Goal: Find specific page/section: Find specific page/section

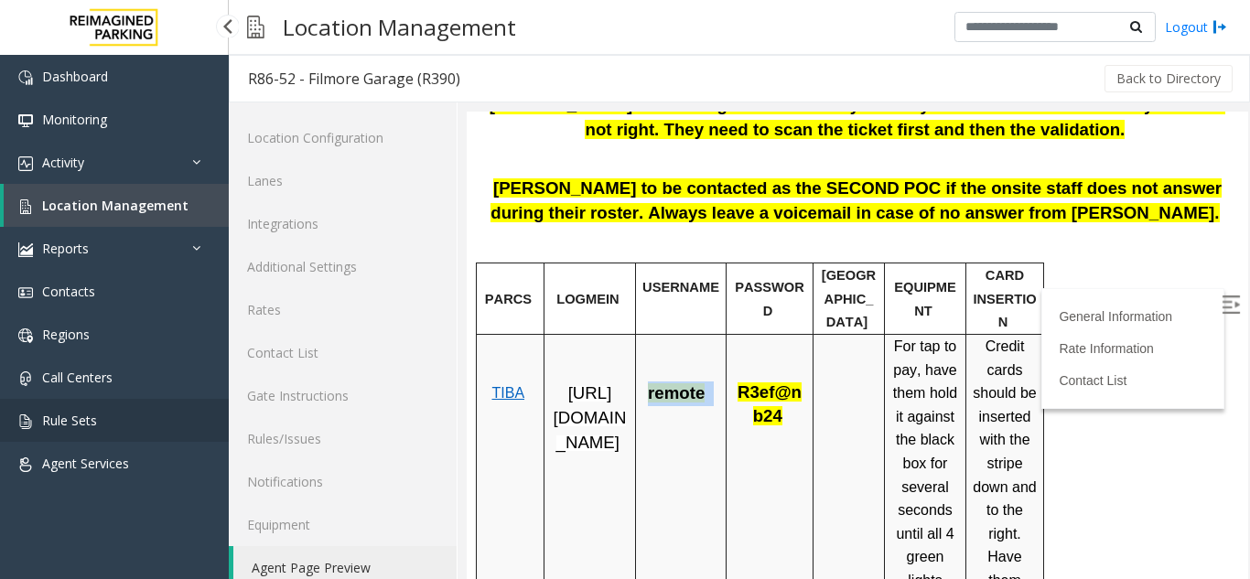
scroll to position [24, 0]
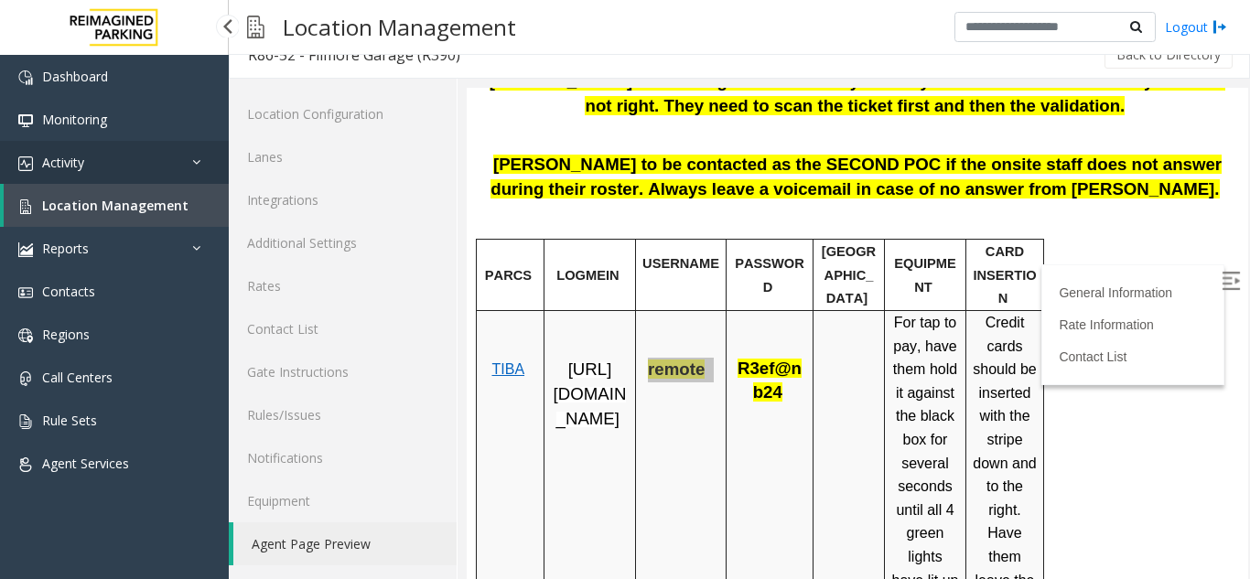
click at [184, 162] on link "Activity" at bounding box center [114, 162] width 229 height 43
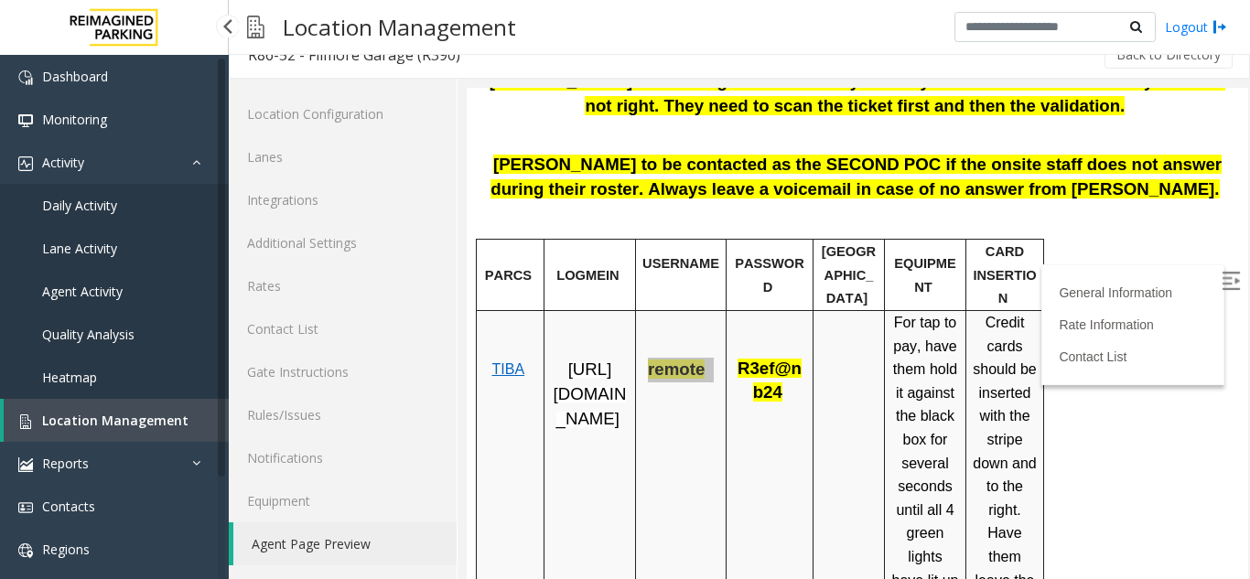
click at [58, 195] on link "Daily Activity" at bounding box center [114, 205] width 229 height 43
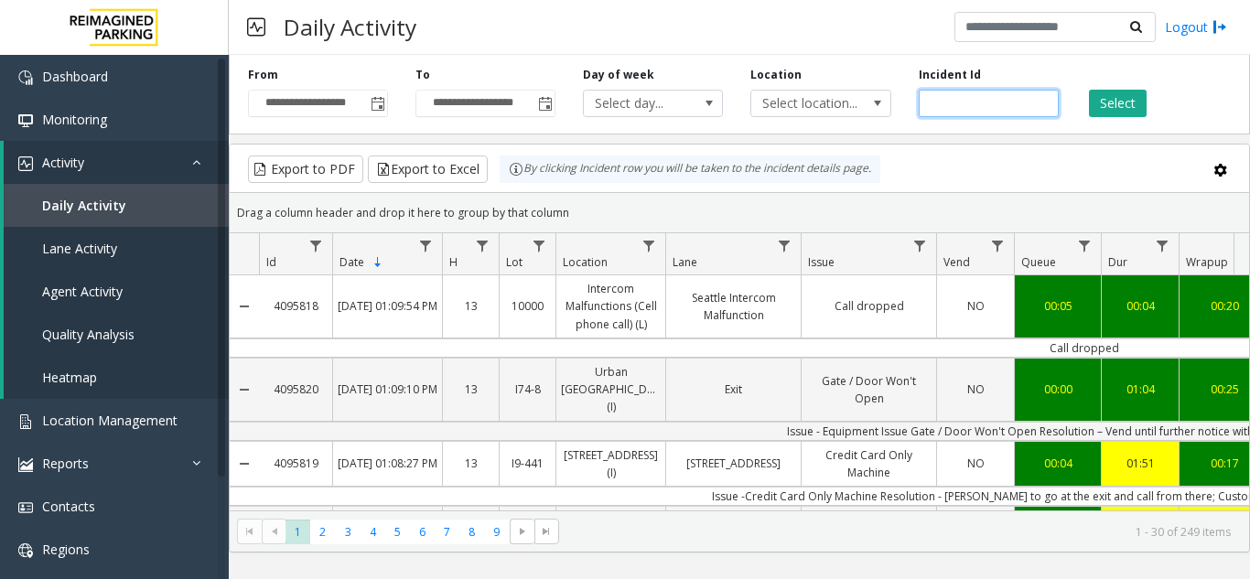
click at [993, 95] on input "number" at bounding box center [989, 103] width 140 height 27
click at [1129, 101] on button "Select" at bounding box center [1118, 103] width 58 height 27
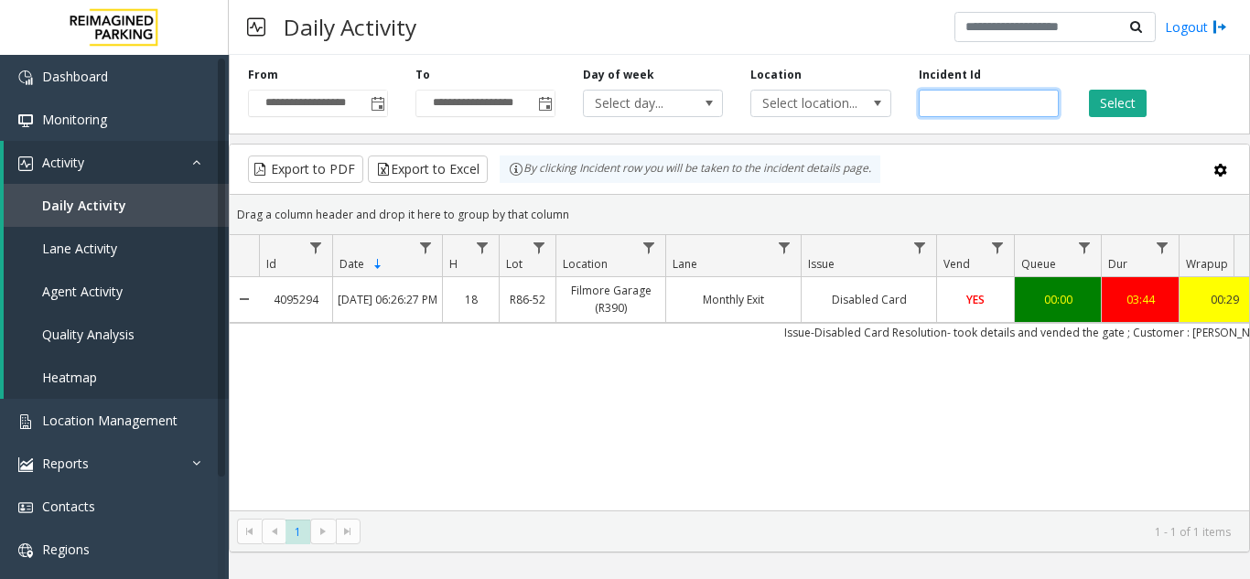
click at [988, 93] on input "*******" at bounding box center [989, 103] width 140 height 27
type input "*"
type input "*******"
click at [1112, 97] on button "Select" at bounding box center [1118, 103] width 58 height 27
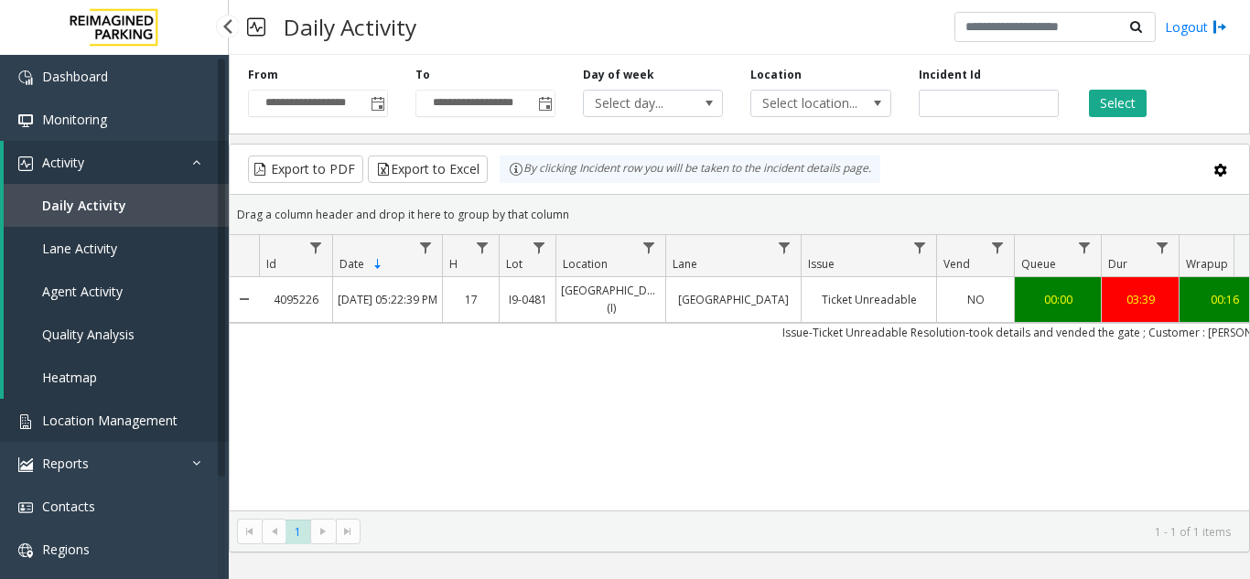
click at [130, 400] on link "Location Management" at bounding box center [114, 420] width 229 height 43
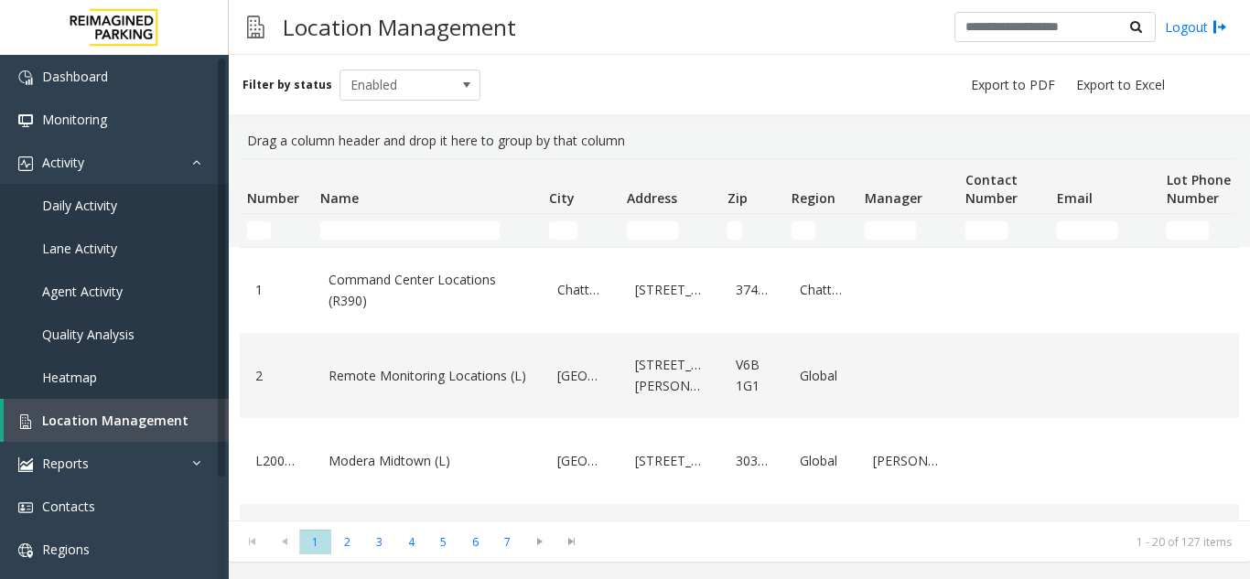
click at [396, 218] on td "Name Filter" at bounding box center [427, 230] width 229 height 33
click at [394, 232] on input "Name Filter" at bounding box center [409, 231] width 179 height 18
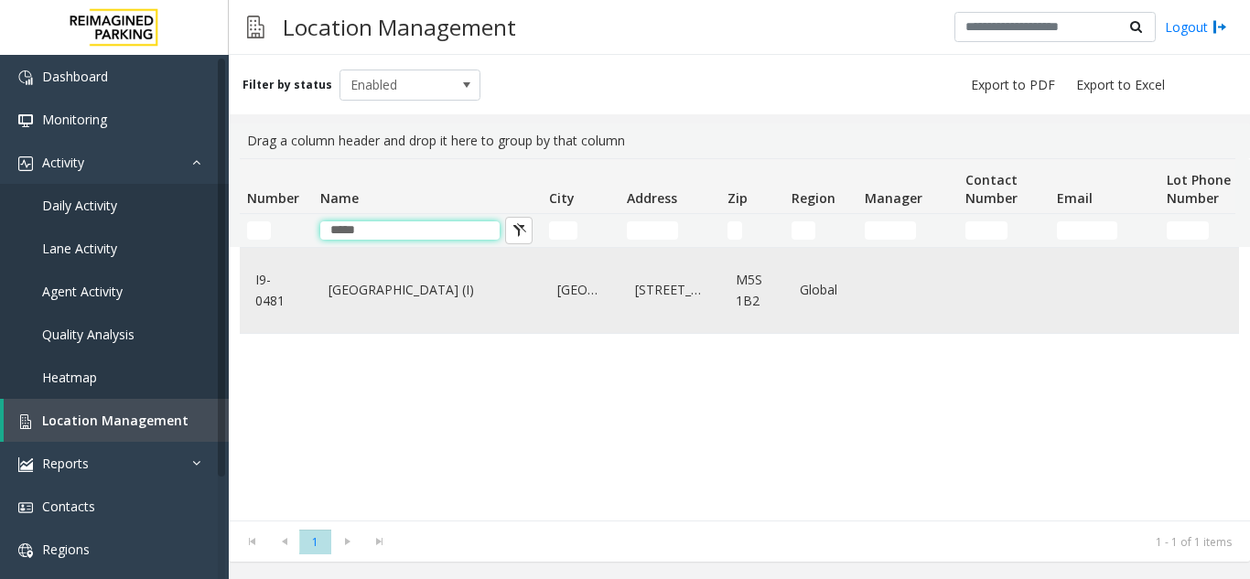
type input "*****"
click at [622, 282] on td "[STREET_ADDRESS]" at bounding box center [670, 290] width 101 height 85
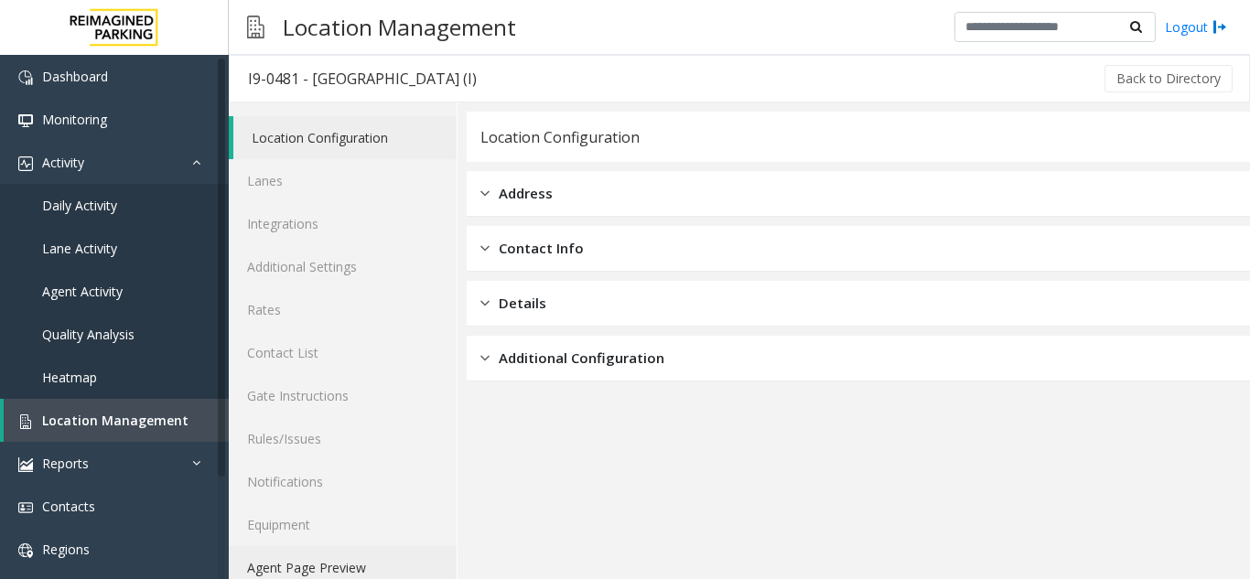
click at [305, 557] on link "Agent Page Preview" at bounding box center [343, 567] width 228 height 43
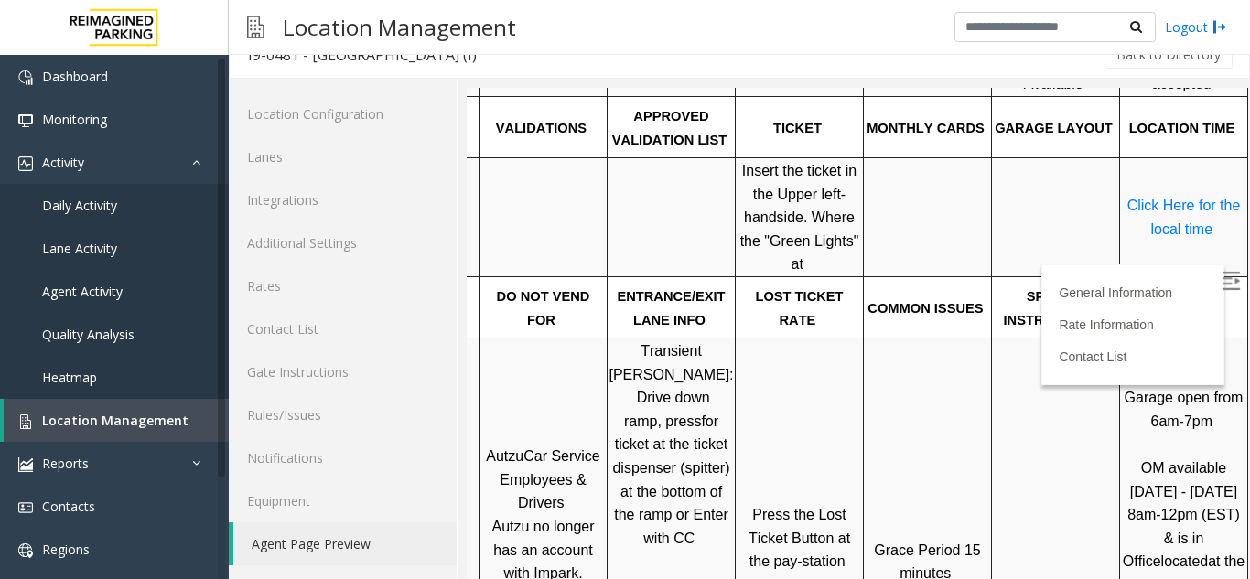
scroll to position [799, 154]
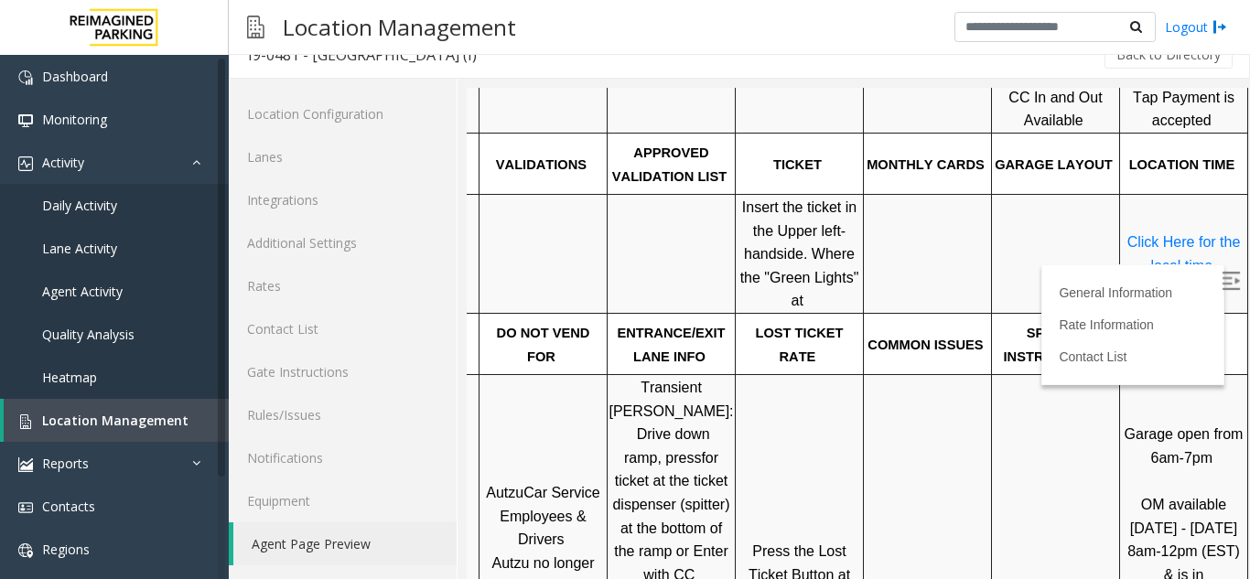
click at [1222, 279] on img at bounding box center [1231, 281] width 18 height 18
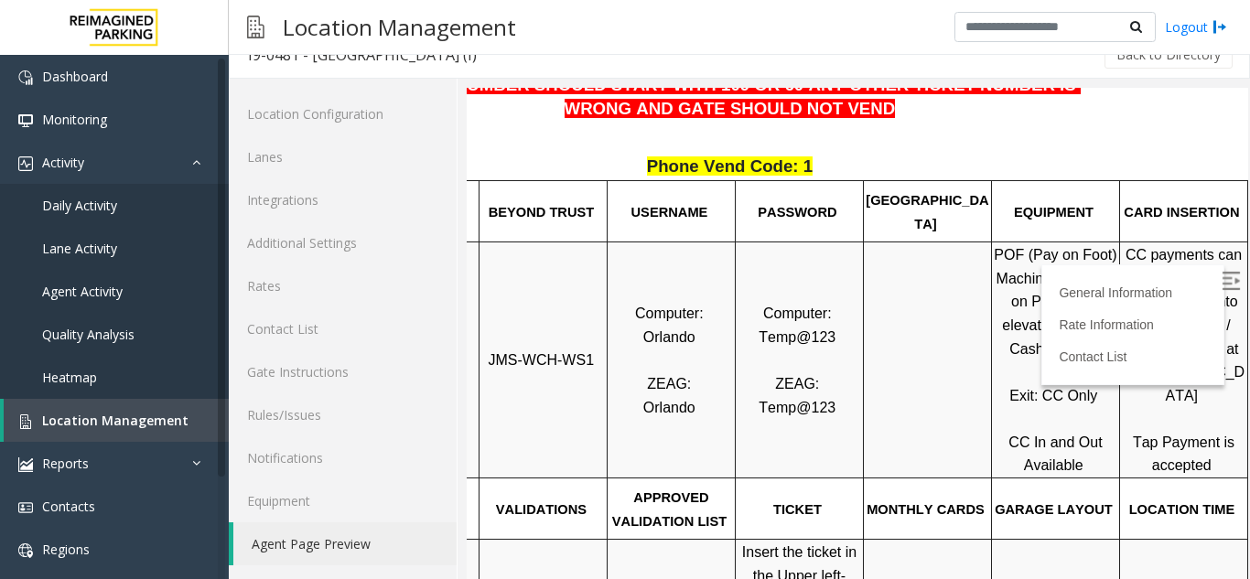
scroll to position [454, 154]
click at [1020, 404] on span "Exit: CC Only" at bounding box center [1054, 396] width 88 height 16
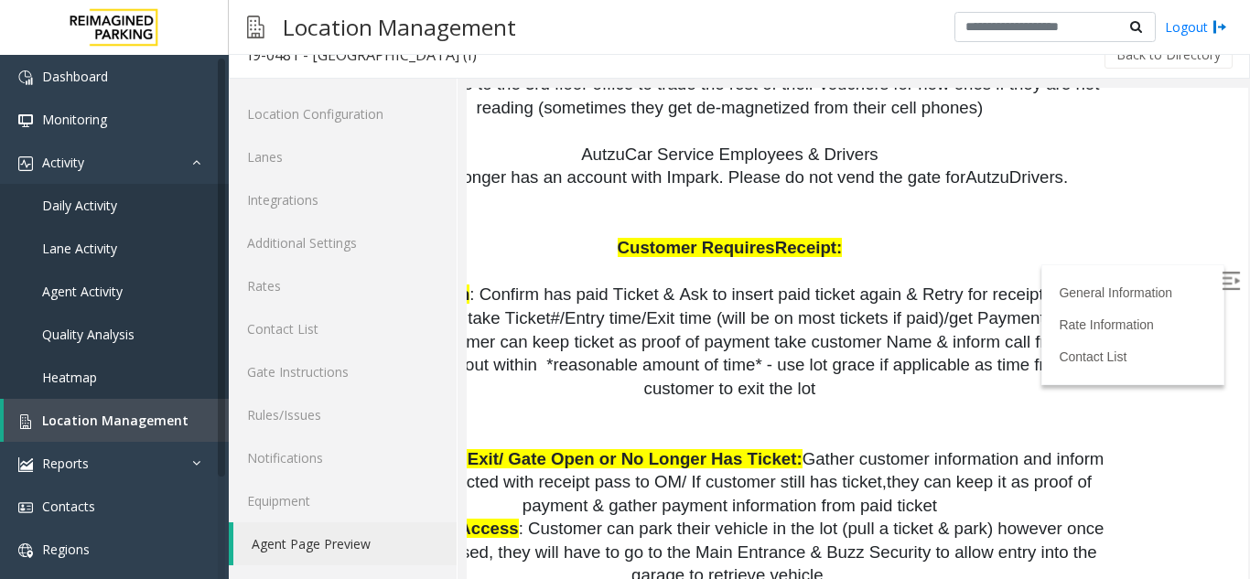
scroll to position [0, 154]
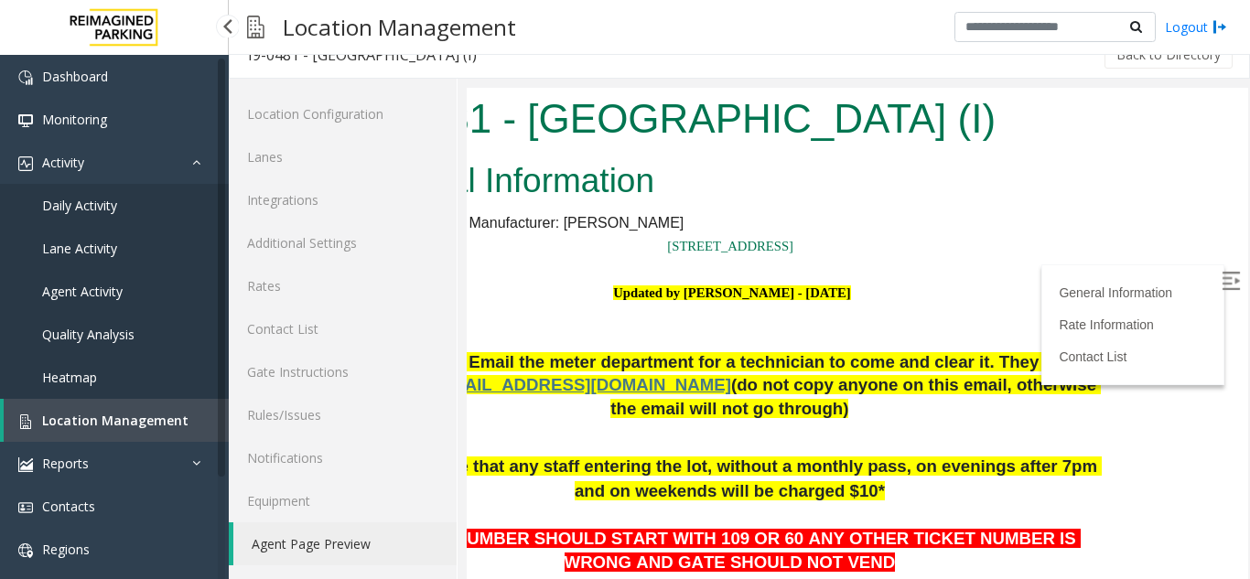
click at [67, 416] on span "Location Management" at bounding box center [115, 420] width 146 height 17
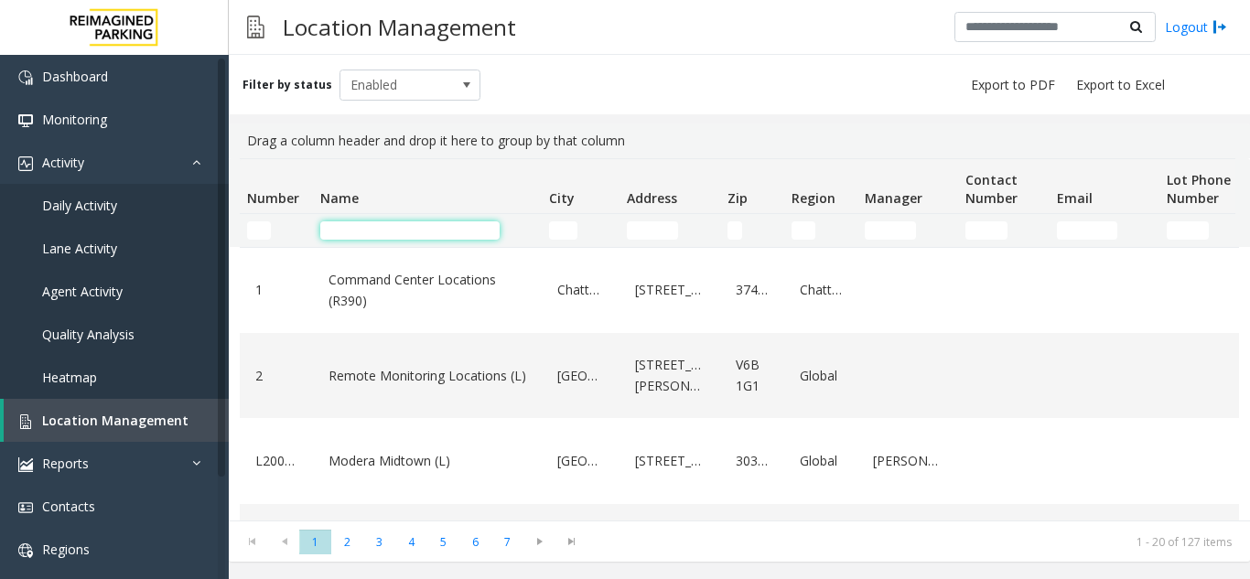
click at [338, 222] on input "Name Filter" at bounding box center [409, 231] width 179 height 18
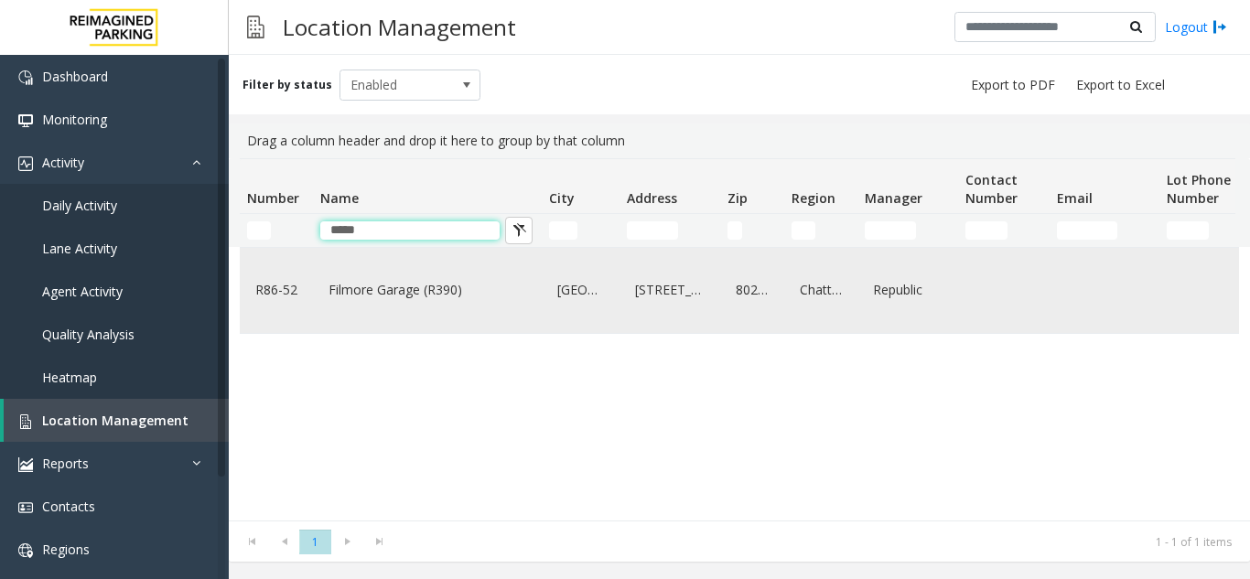
type input "*****"
click at [667, 305] on link "[STREET_ADDRESS]" at bounding box center [670, 290] width 79 height 29
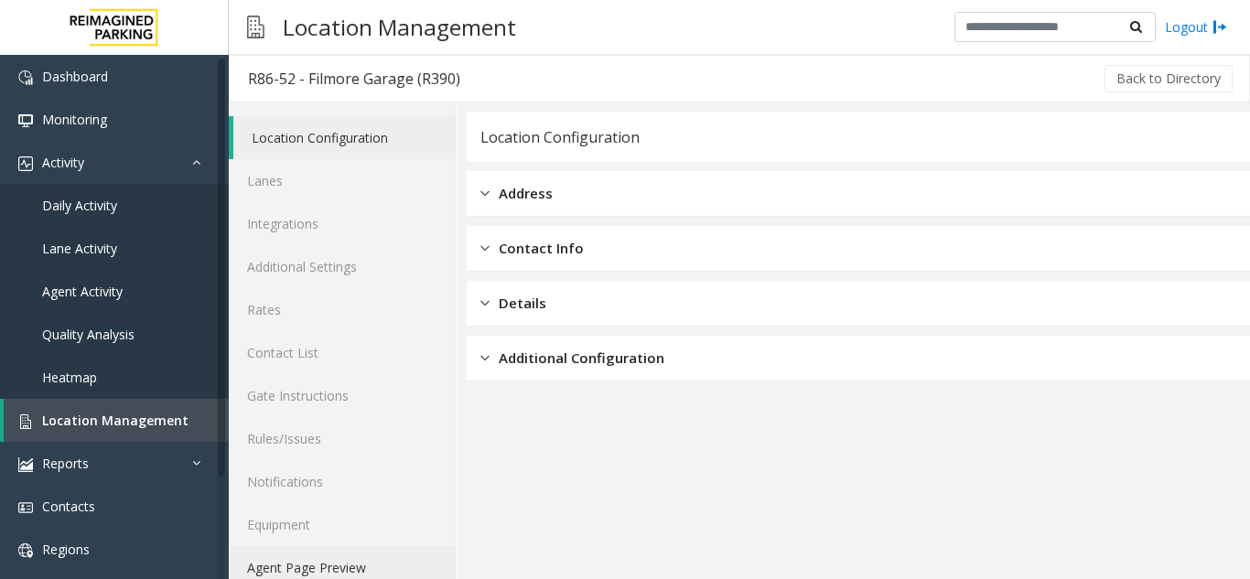
click at [326, 566] on link "Agent Page Preview" at bounding box center [343, 567] width 228 height 43
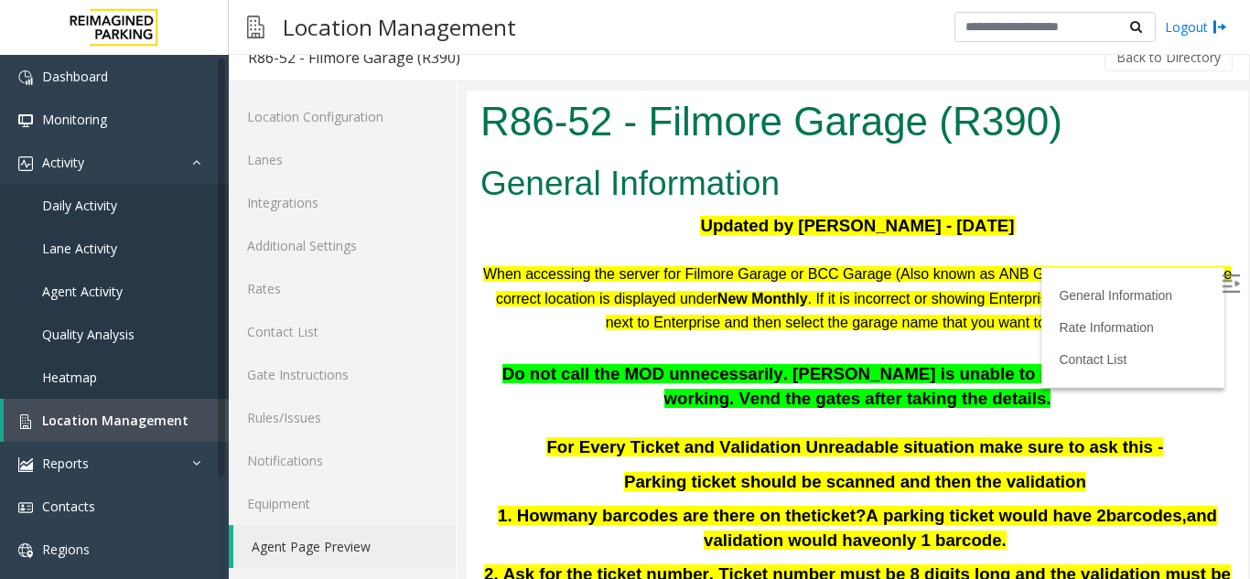
scroll to position [24, 0]
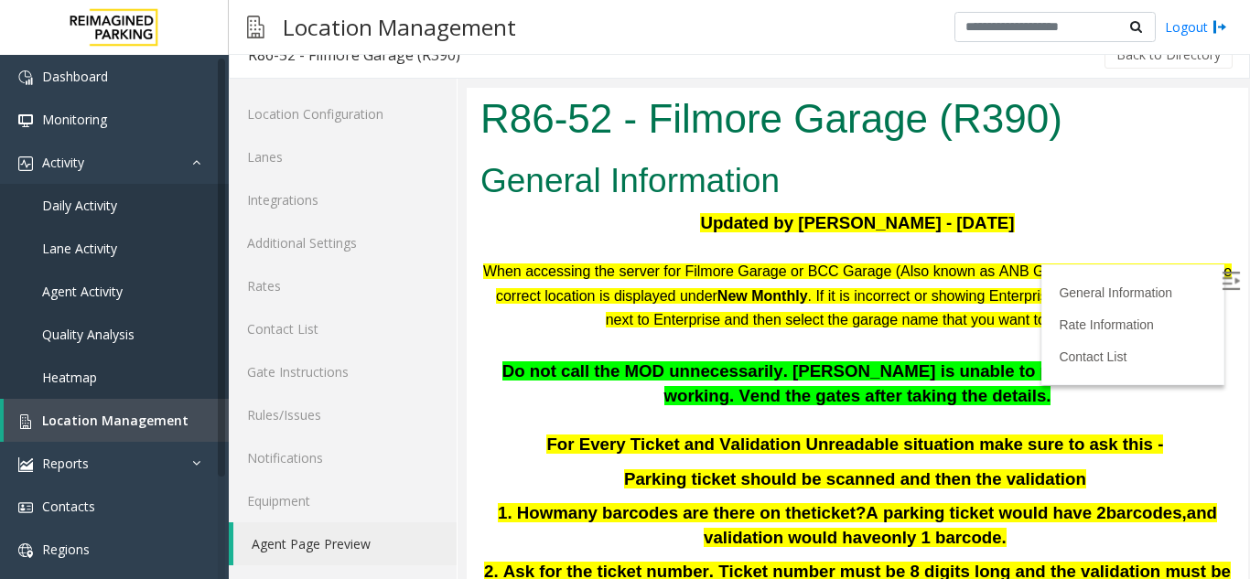
click at [1222, 279] on img at bounding box center [1231, 281] width 18 height 18
click at [508, 333] on p at bounding box center [858, 345] width 754 height 27
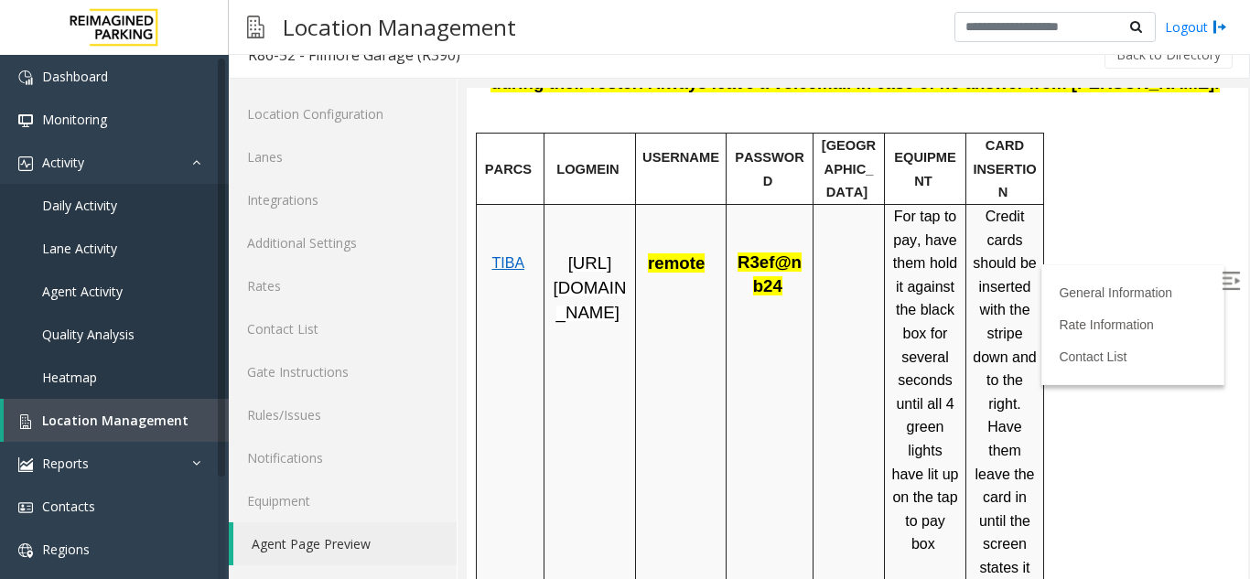
scroll to position [659, 0]
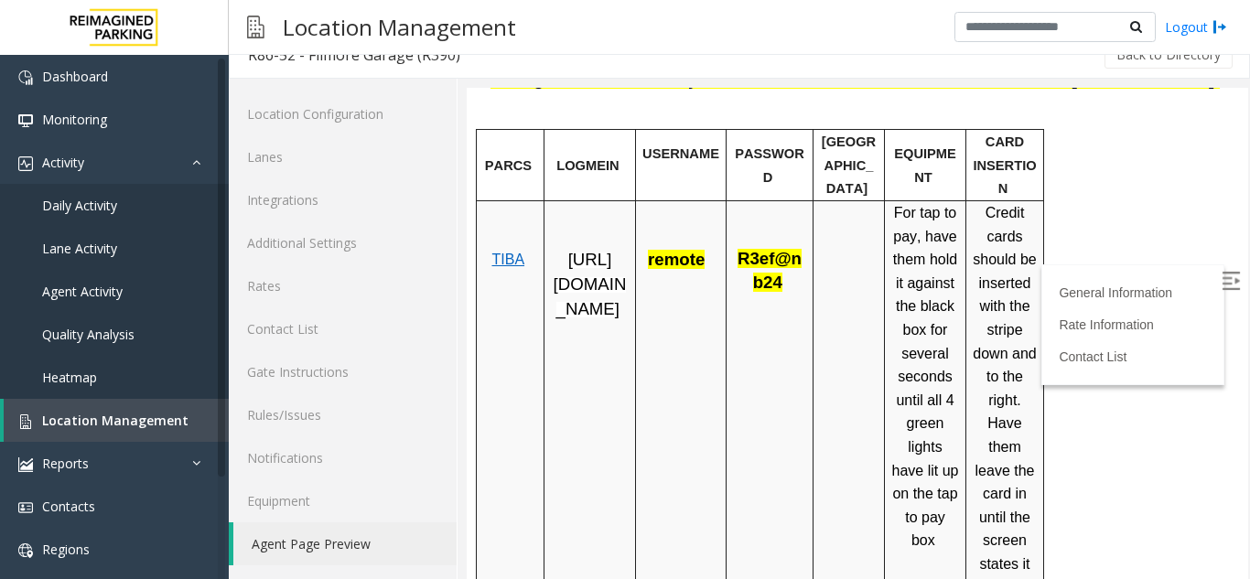
click at [308, 549] on link "Agent Page Preview" at bounding box center [344, 544] width 223 height 43
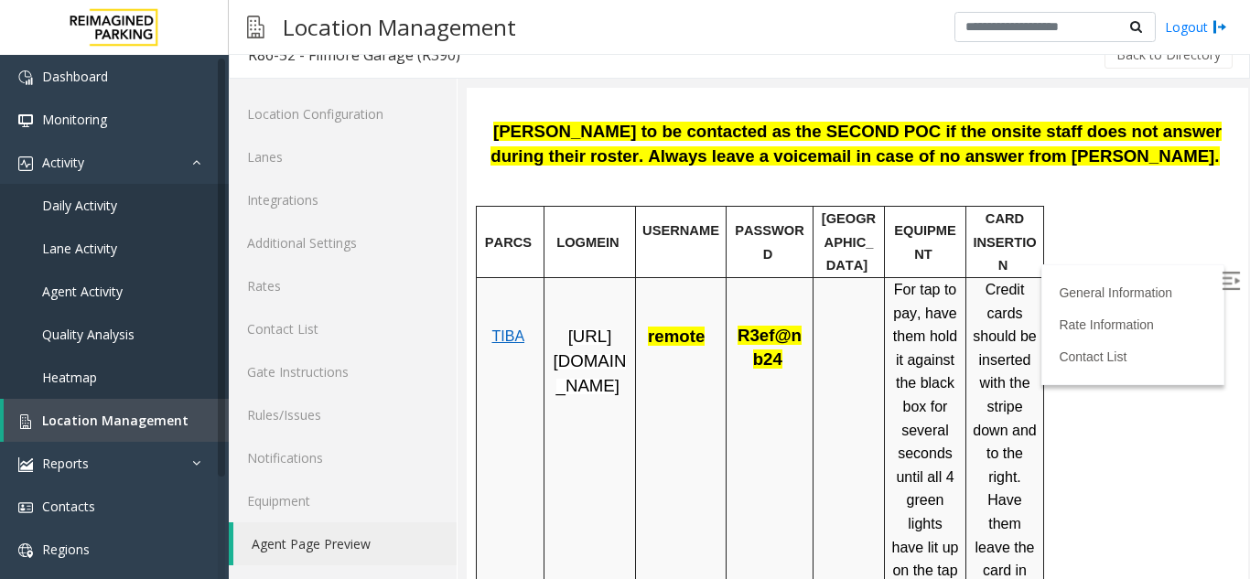
scroll to position [651, 0]
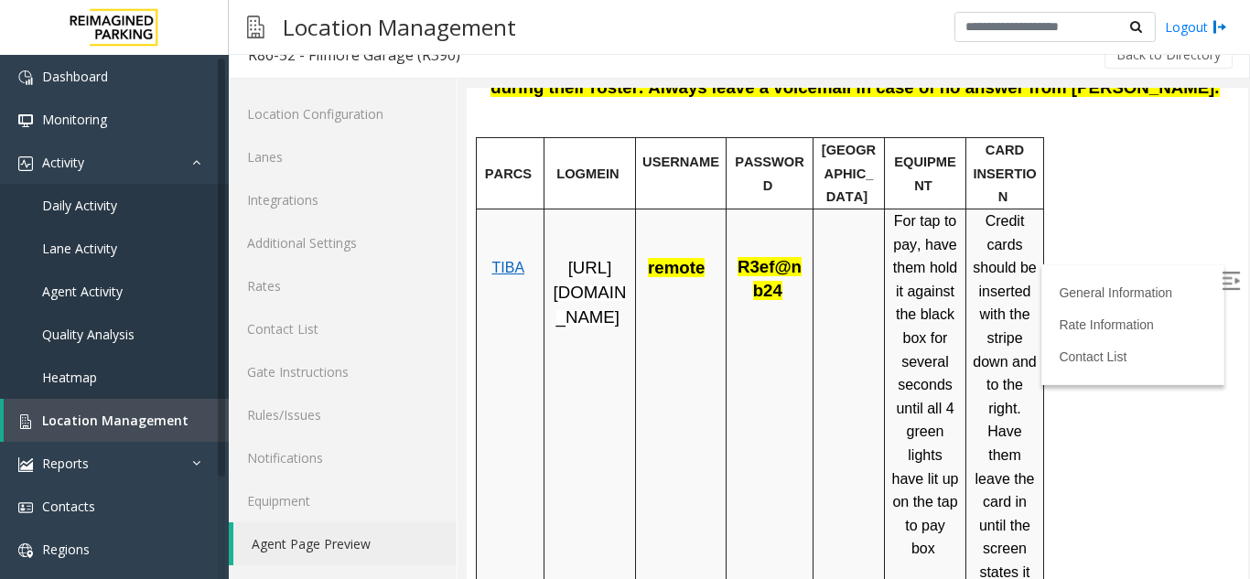
click at [503, 260] on span "TIBA" at bounding box center [508, 268] width 33 height 16
click at [513, 260] on span "TIBA" at bounding box center [508, 268] width 33 height 16
click at [671, 258] on span "remote" at bounding box center [676, 267] width 57 height 19
click at [680, 340] on td "remote" at bounding box center [681, 484] width 91 height 549
click at [677, 258] on span "remote" at bounding box center [676, 267] width 57 height 19
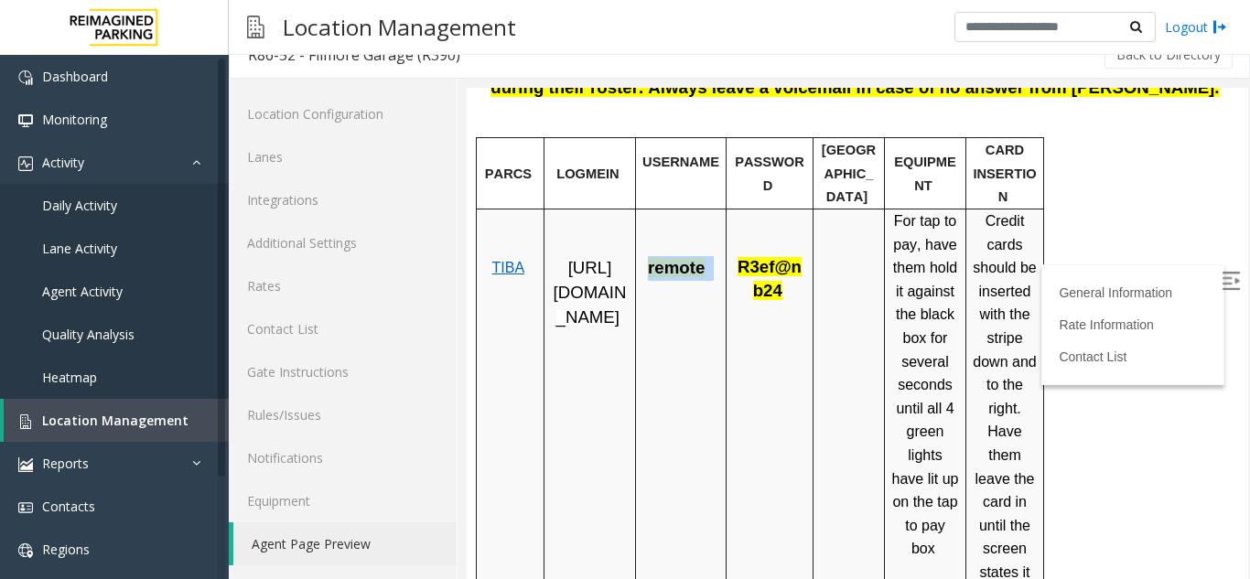
click at [676, 258] on span "remote" at bounding box center [676, 267] width 57 height 19
copy span "remote"
click at [751, 257] on span "R3ef@nb24" at bounding box center [770, 278] width 64 height 43
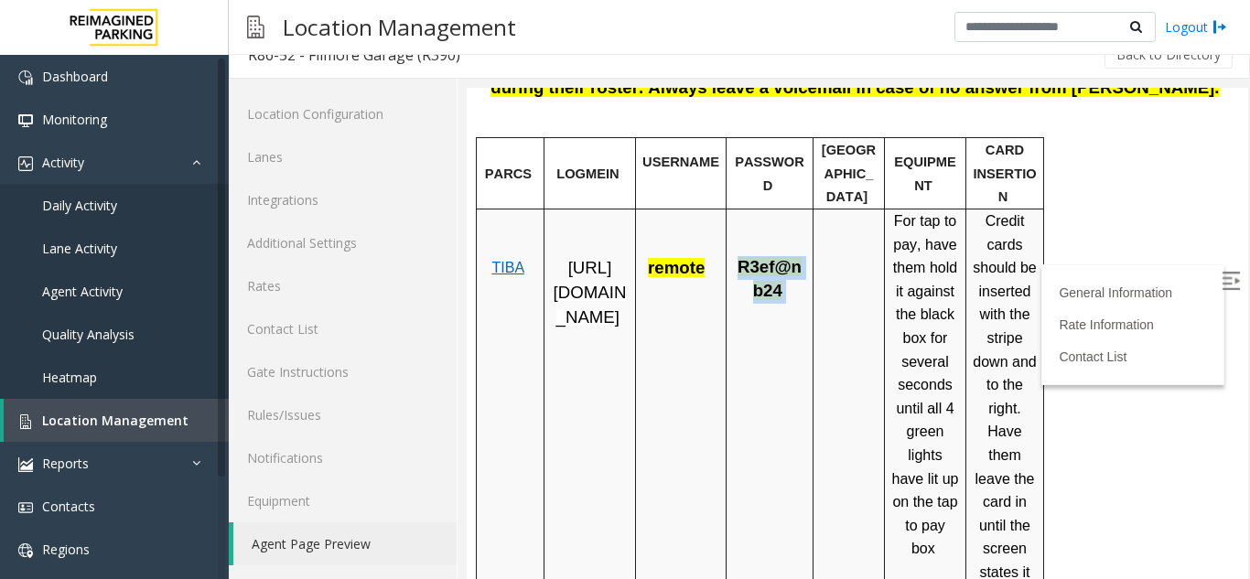
copy span "R3ef@nb24"
click at [506, 254] on p "TIBA" at bounding box center [510, 256] width 54 height 47
click at [502, 260] on span "TIBA" at bounding box center [508, 268] width 33 height 16
click at [742, 257] on span "R3ef@nb24" at bounding box center [770, 278] width 64 height 43
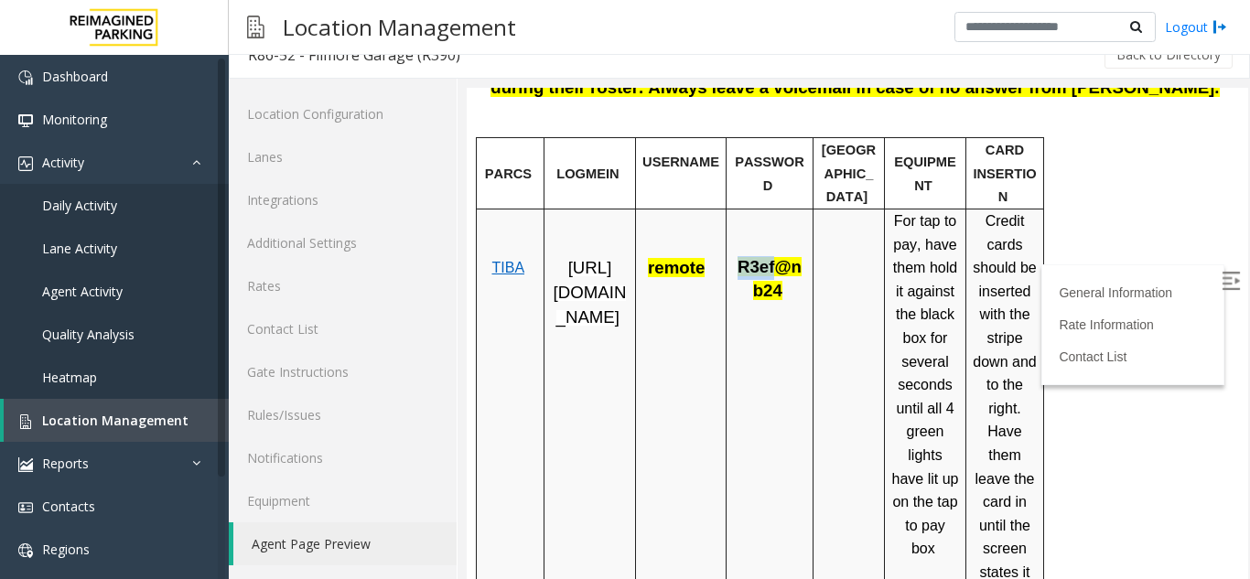
click at [743, 257] on span "R3ef@nb24" at bounding box center [770, 278] width 64 height 43
click at [744, 257] on span "R3ef@nb24" at bounding box center [770, 278] width 64 height 43
copy span "R3ef@nb24"
click at [741, 257] on span "R3ef@nb24" at bounding box center [770, 278] width 64 height 43
drag, startPoint x: 737, startPoint y: 243, endPoint x: 775, endPoint y: 264, distance: 43.8
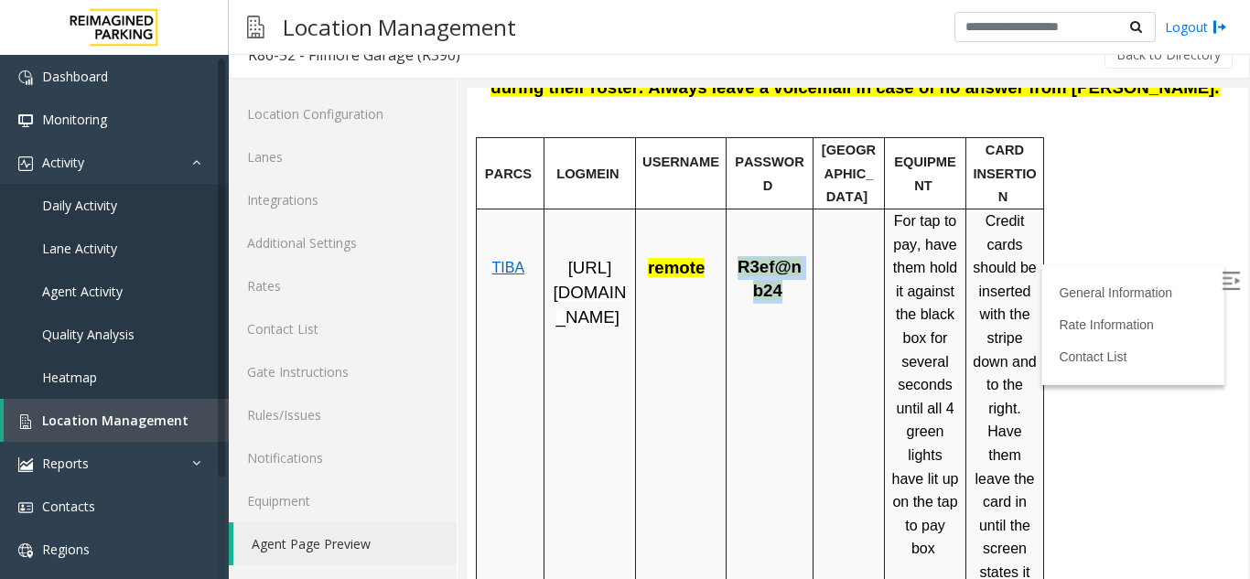
click at [775, 264] on span "R3ef@nb24" at bounding box center [770, 278] width 64 height 43
copy span "R3ef@nb24"
click at [596, 267] on span "[URL][DOMAIN_NAME]" at bounding box center [590, 292] width 73 height 68
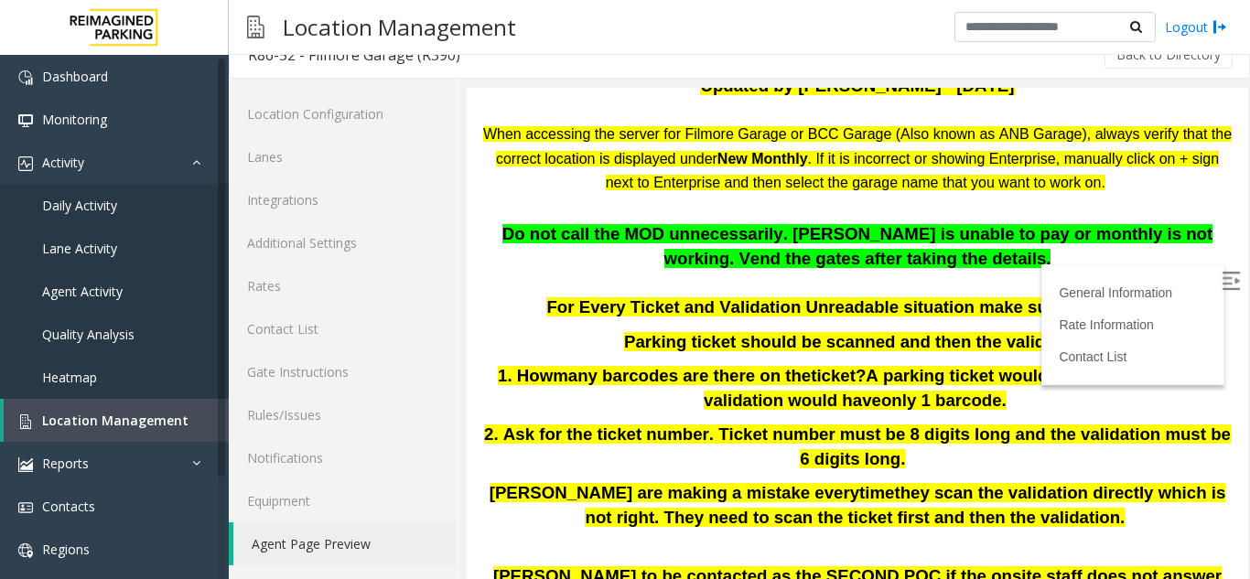
scroll to position [232, 0]
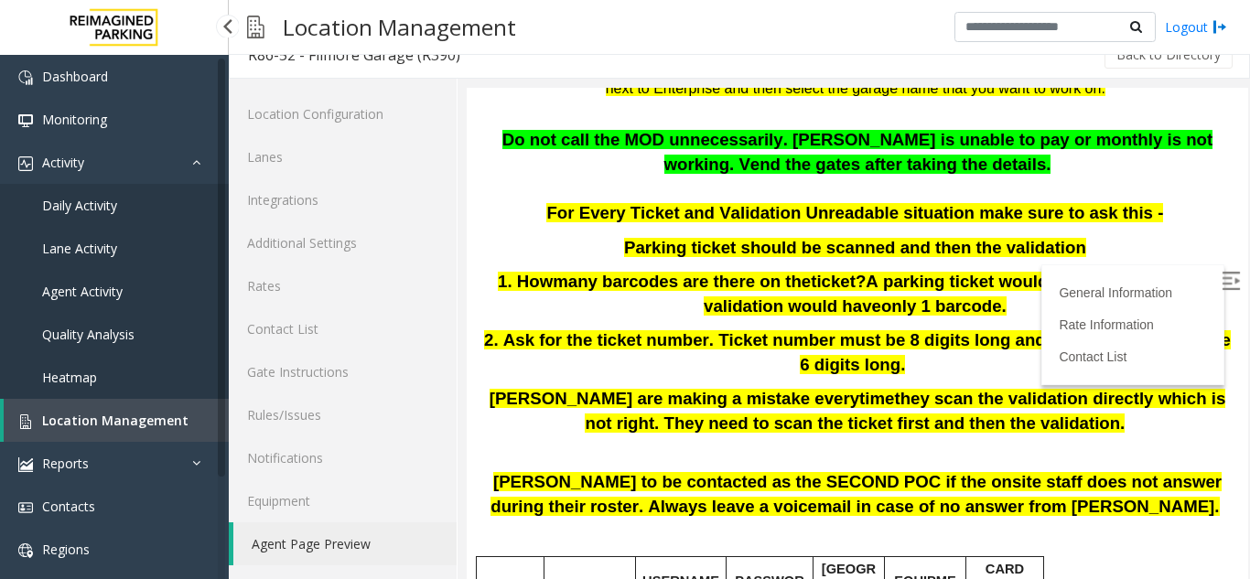
click at [182, 419] on link "Location Management" at bounding box center [116, 420] width 225 height 43
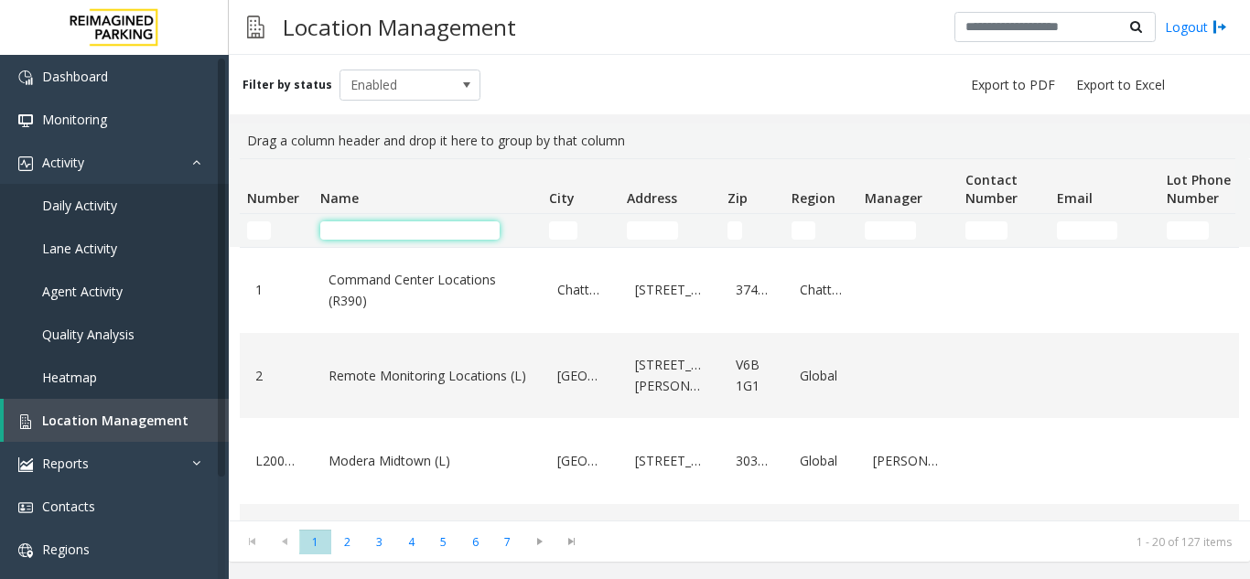
click at [440, 234] on input "Name Filter" at bounding box center [409, 231] width 179 height 18
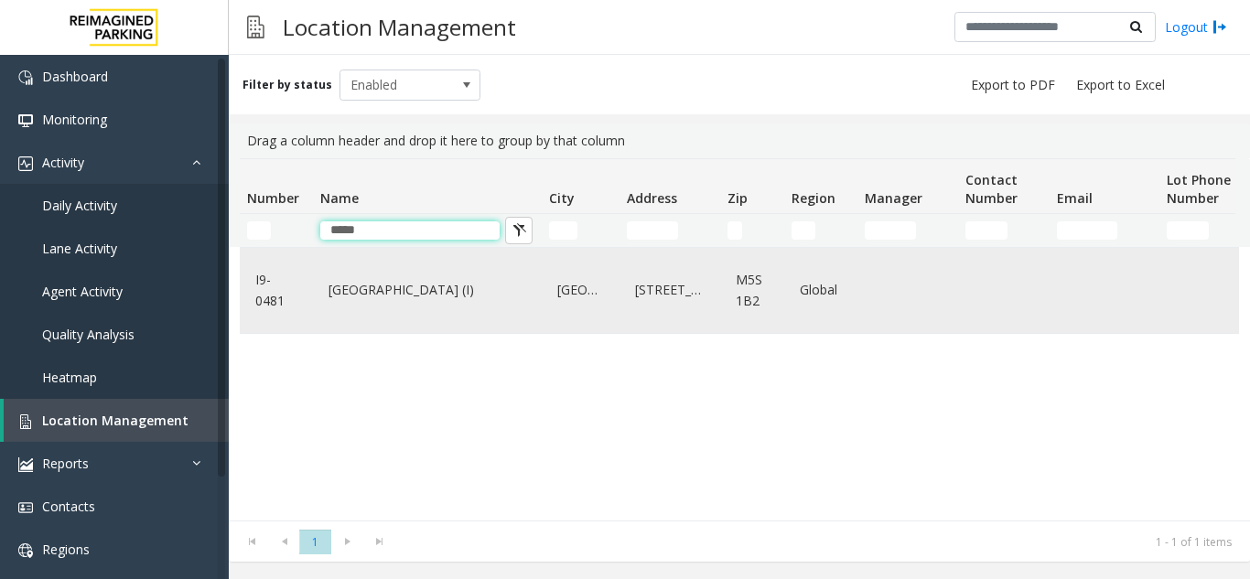
type input "*****"
click at [569, 287] on link "[GEOGRAPHIC_DATA]" at bounding box center [581, 290] width 56 height 29
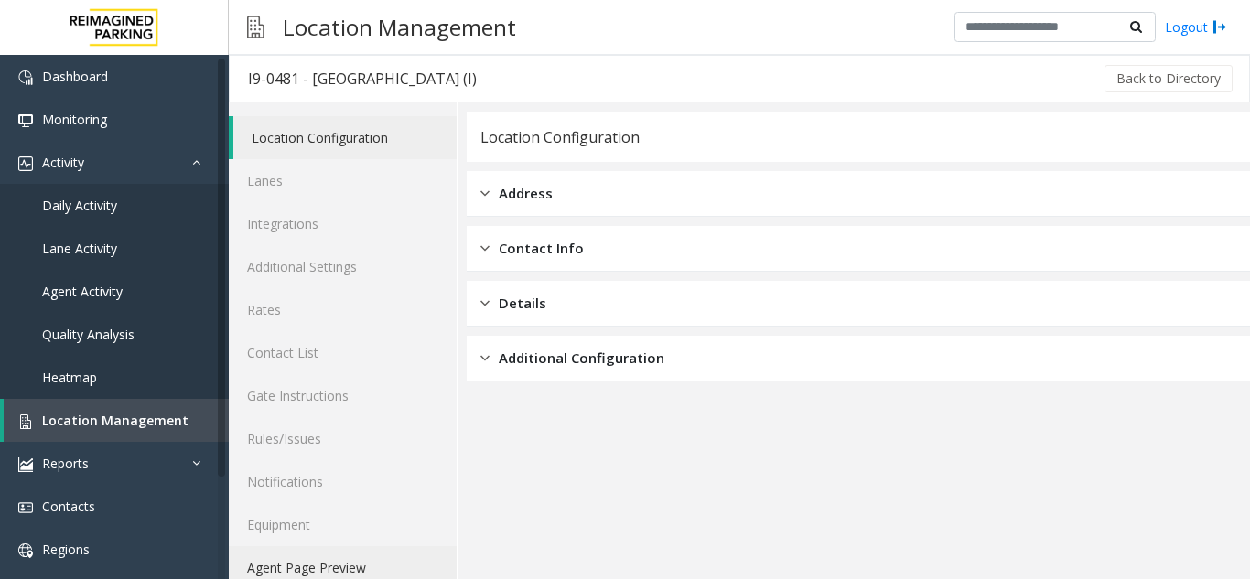
click at [326, 573] on link "Agent Page Preview" at bounding box center [343, 567] width 228 height 43
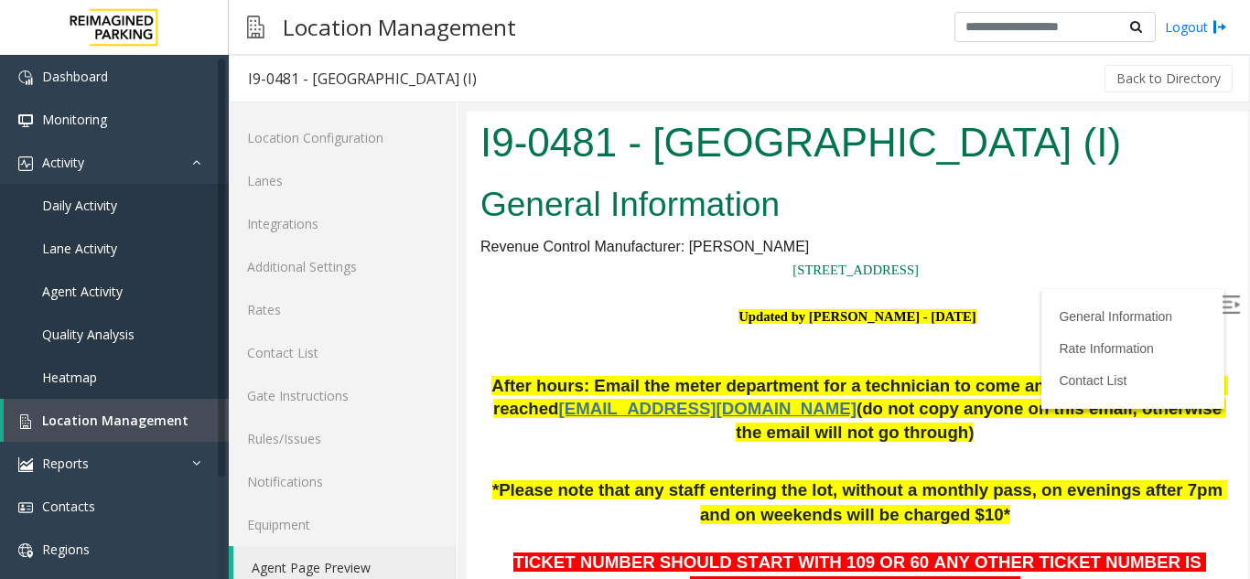
click at [1222, 298] on img at bounding box center [1231, 305] width 18 height 18
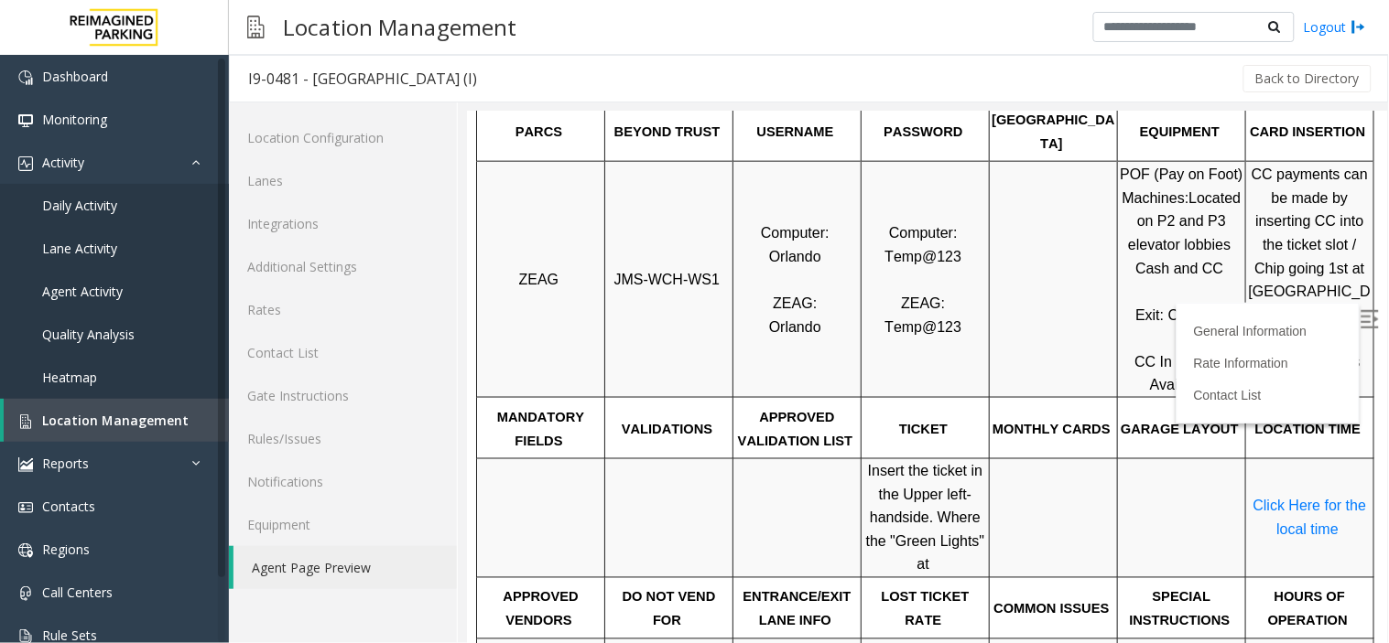
scroll to position [535, 0]
